Goal: Information Seeking & Learning: Check status

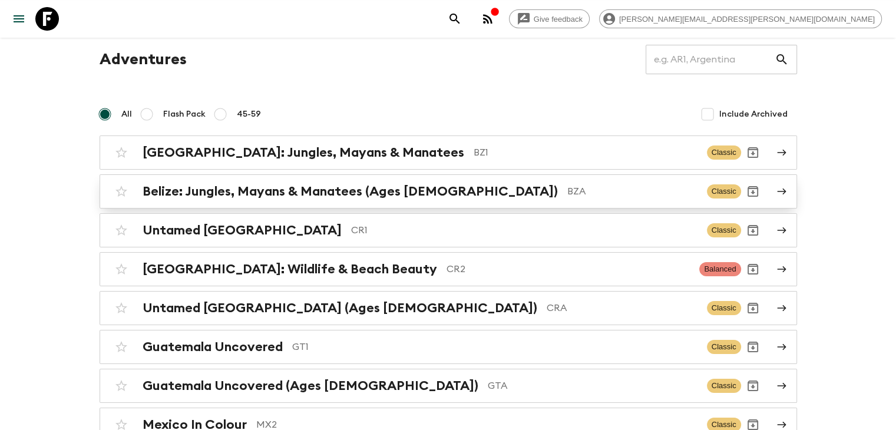
scroll to position [59, 0]
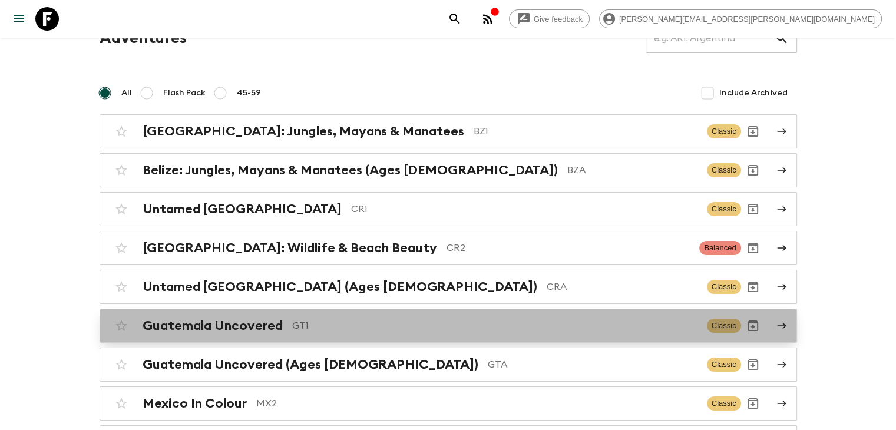
click at [194, 324] on h2 "Guatemala Uncovered" at bounding box center [212, 325] width 140 height 15
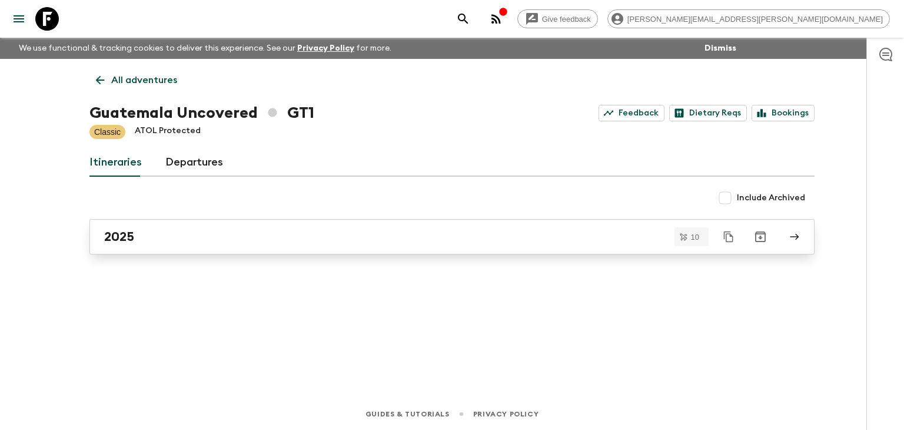
click at [224, 228] on link "2025" at bounding box center [452, 236] width 725 height 35
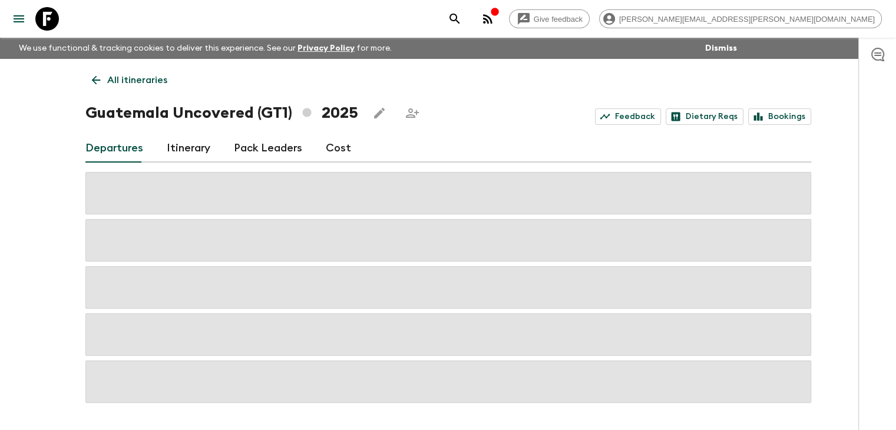
click at [208, 194] on span at bounding box center [447, 193] width 725 height 42
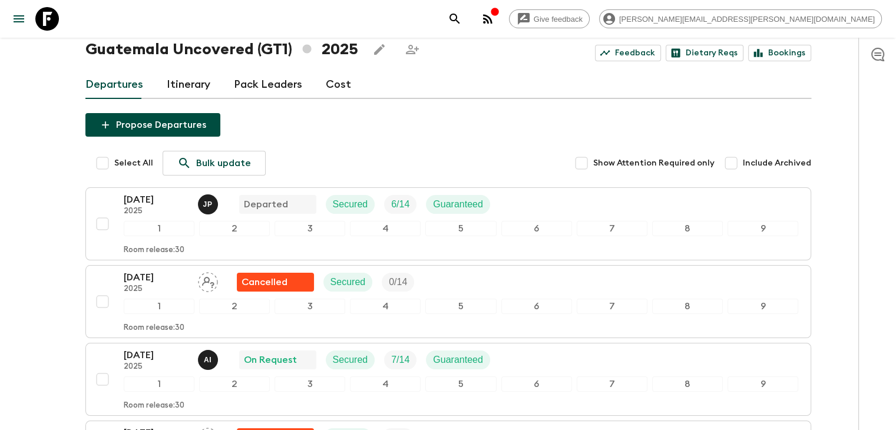
scroll to position [59, 0]
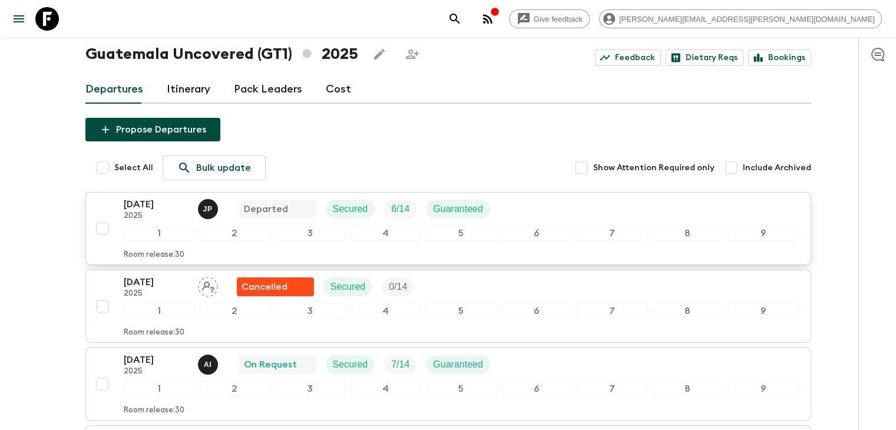
click at [141, 213] on p "2025" at bounding box center [156, 215] width 65 height 9
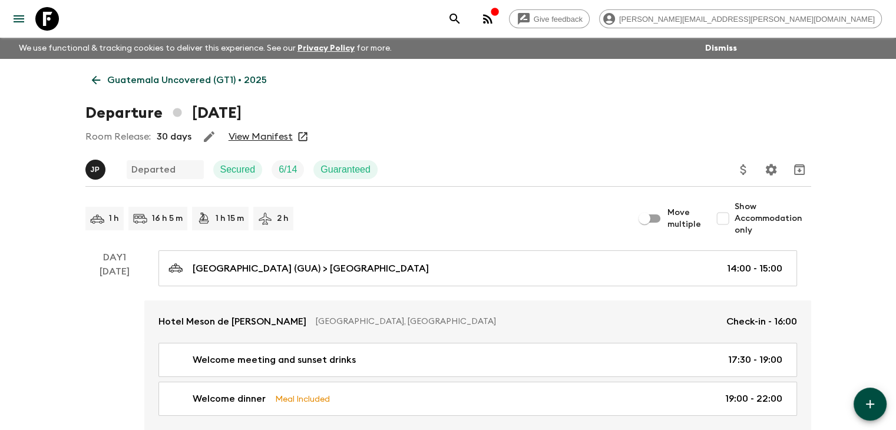
click at [263, 135] on link "View Manifest" at bounding box center [260, 137] width 64 height 12
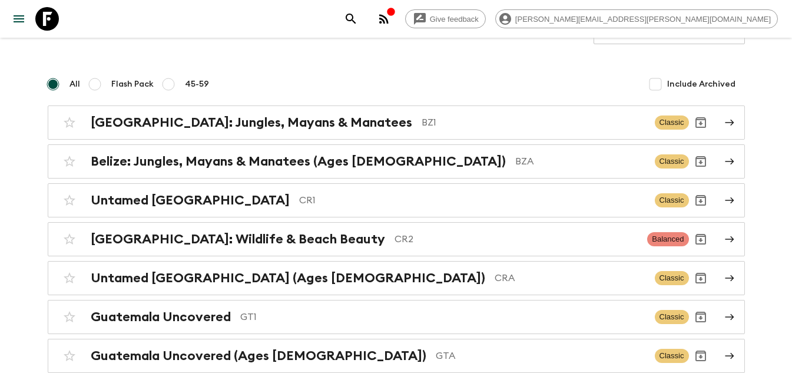
scroll to position [210, 0]
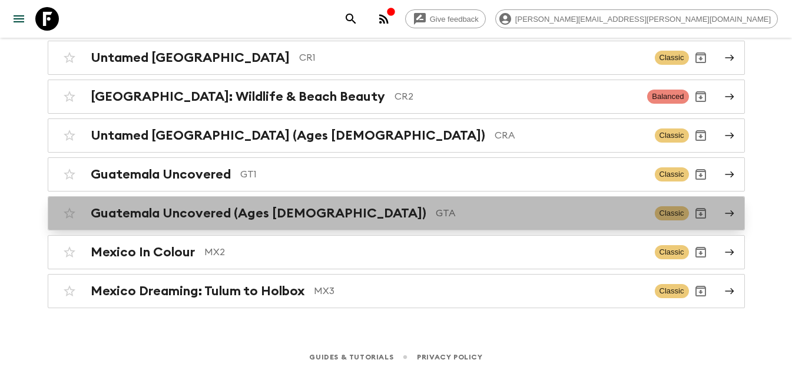
click at [210, 221] on div "Guatemala Uncovered (Ages [DEMOGRAPHIC_DATA]) GTA Classic" at bounding box center [373, 213] width 631 height 24
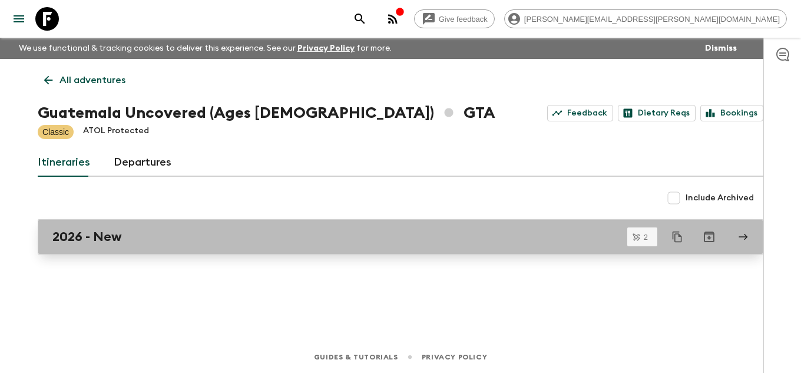
click at [204, 239] on div "2026 - New" at bounding box center [389, 236] width 674 height 15
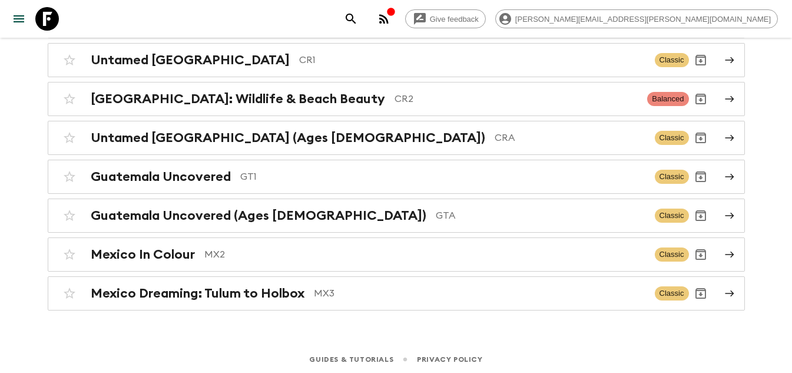
scroll to position [210, 0]
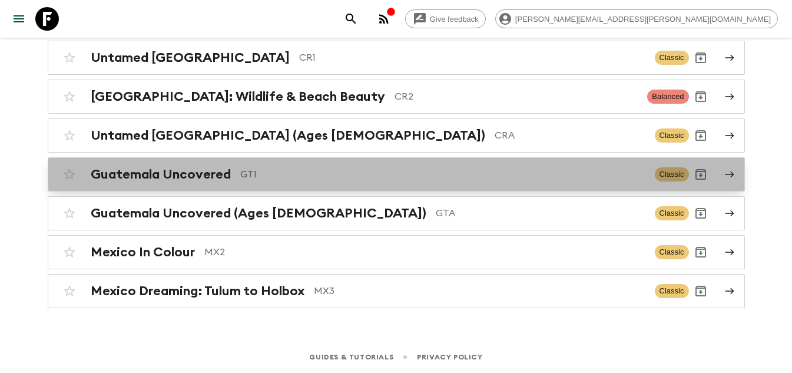
click at [147, 171] on h2 "Guatemala Uncovered" at bounding box center [161, 174] width 140 height 15
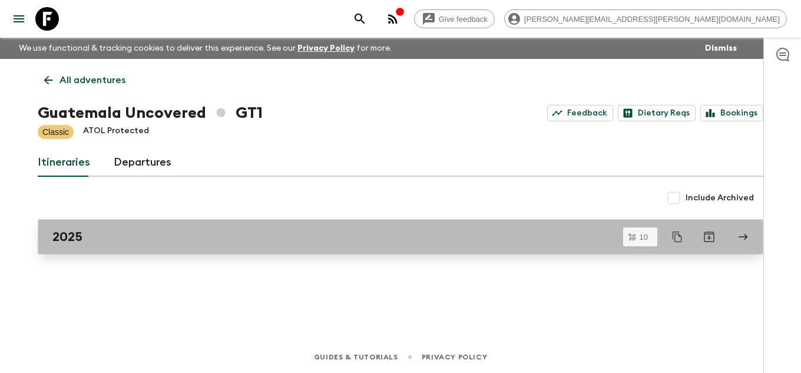
click at [82, 243] on h2 "2025" at bounding box center [67, 236] width 30 height 15
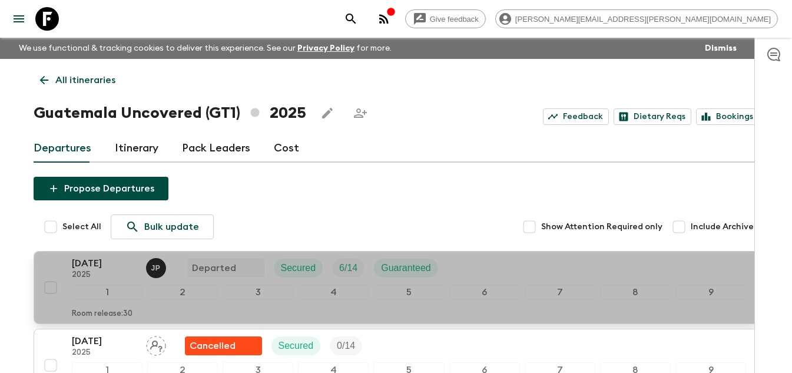
click at [72, 270] on p "2025" at bounding box center [104, 274] width 65 height 9
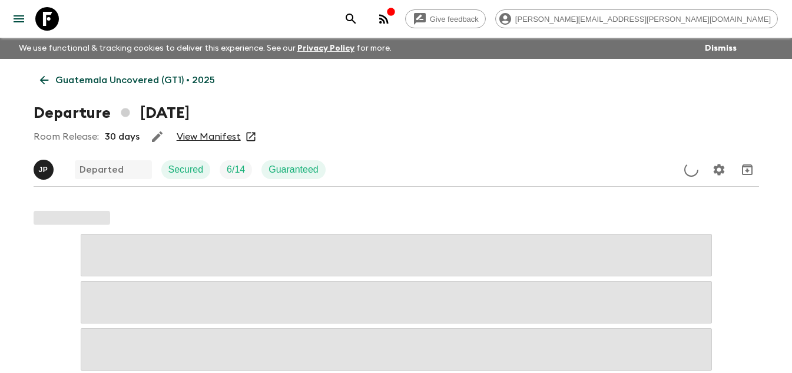
click at [221, 134] on link "View Manifest" at bounding box center [209, 137] width 64 height 12
